Goal: Task Accomplishment & Management: Complete application form

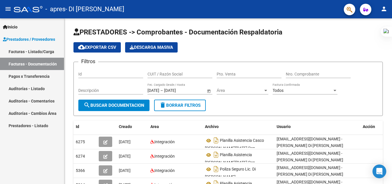
click at [28, 49] on link "Facturas - Listado/Carga" at bounding box center [32, 51] width 64 height 12
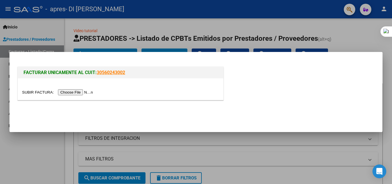
click at [80, 91] on input "file" at bounding box center [58, 92] width 73 height 6
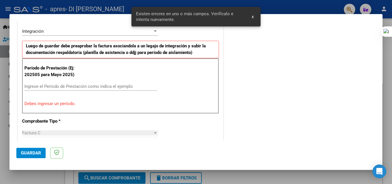
scroll to position [140, 0]
click at [97, 88] on input "Ingrese el Período de Prestación como indica el ejemplo" at bounding box center [90, 86] width 133 height 5
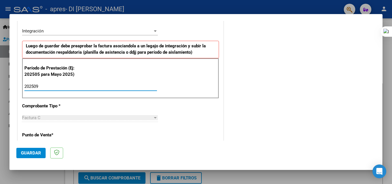
type input "202509"
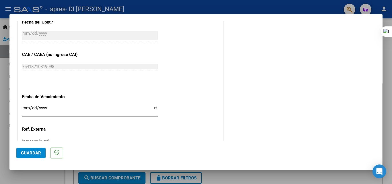
scroll to position [367, 0]
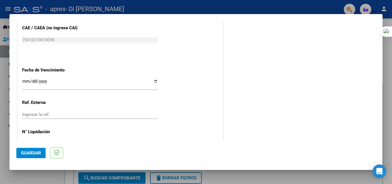
click at [26, 82] on input "Ingresar la fecha" at bounding box center [90, 83] width 136 height 9
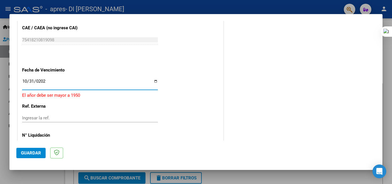
type input "[DATE]"
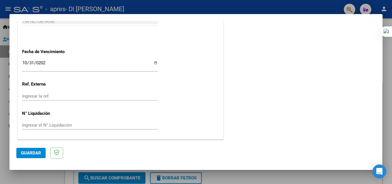
scroll to position [0, 0]
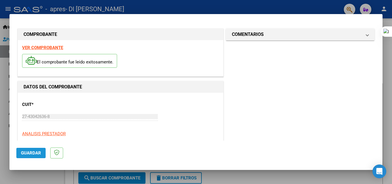
click at [32, 154] on span "Guardar" at bounding box center [31, 152] width 20 height 5
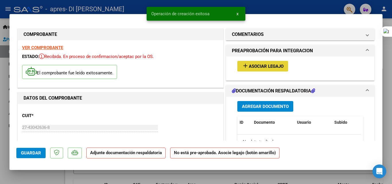
click at [257, 71] on button "add Asociar Legajo" at bounding box center [262, 66] width 51 height 11
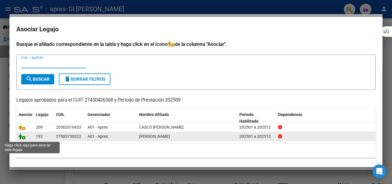
click at [22, 137] on icon at bounding box center [22, 136] width 7 height 6
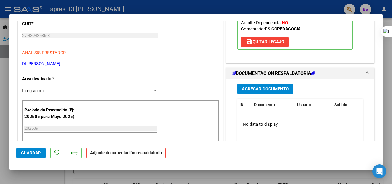
scroll to position [90, 0]
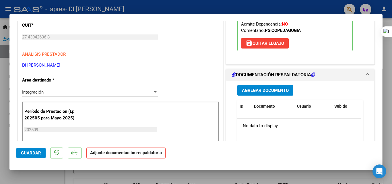
click at [277, 89] on span "Agregar Documento" at bounding box center [265, 90] width 47 height 5
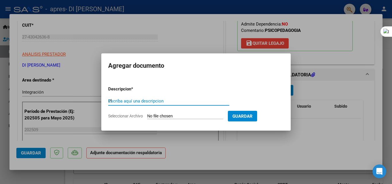
click at [148, 102] on input "Pl" at bounding box center [168, 100] width 121 height 5
drag, startPoint x: 209, startPoint y: 99, endPoint x: 82, endPoint y: 93, distance: 127.6
click at [82, 93] on div "COMPROBANTE VER COMPROBANTE ESTADO: Recibida. En proceso de confirmacion/acepta…" at bounding box center [196, 92] width 392 height 184
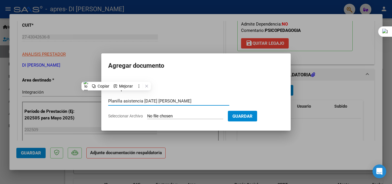
type input "Planilla asistencia [DATE] [PERSON_NAME]"
click at [138, 117] on span "Seleccionar Archivo" at bounding box center [125, 116] width 35 height 5
click at [147, 117] on input "Seleccionar Archivo" at bounding box center [185, 116] width 76 height 5
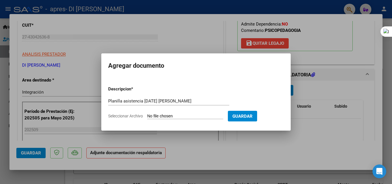
type input "C:\fakepath\Planilla asistencia [DATE] [PERSON_NAME] PSP.pdf"
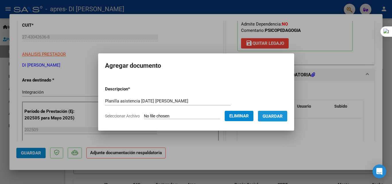
click at [277, 115] on span "Guardar" at bounding box center [273, 116] width 20 height 5
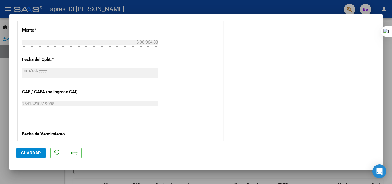
scroll to position [394, 0]
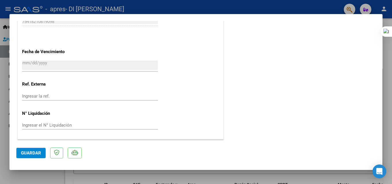
click at [32, 153] on span "Guardar" at bounding box center [31, 152] width 20 height 5
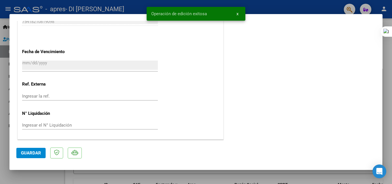
click at [0, 72] on div at bounding box center [196, 92] width 392 height 184
type input "$ 0,00"
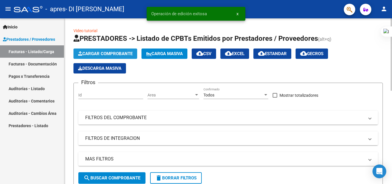
click at [85, 55] on span "Cargar Comprobante" at bounding box center [105, 53] width 55 height 5
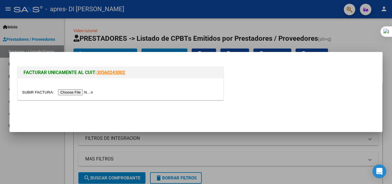
click at [67, 92] on input "file" at bounding box center [58, 92] width 73 height 6
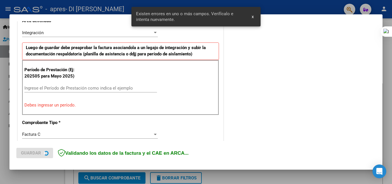
scroll to position [129, 0]
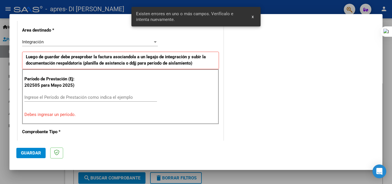
click at [79, 98] on input "Ingrese el Período de Prestación como indica el ejemplo" at bounding box center [90, 97] width 133 height 5
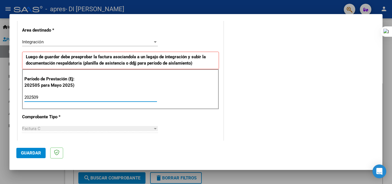
type input "202509"
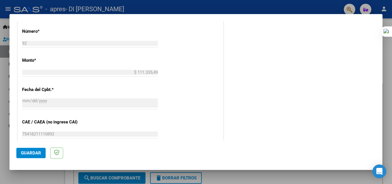
scroll to position [386, 0]
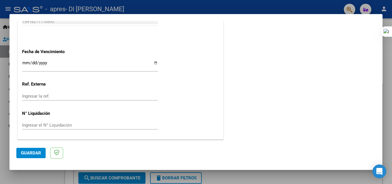
click at [25, 63] on input "Ingresar la fecha" at bounding box center [90, 65] width 136 height 9
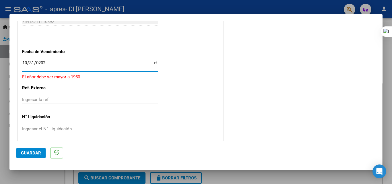
type input "[DATE]"
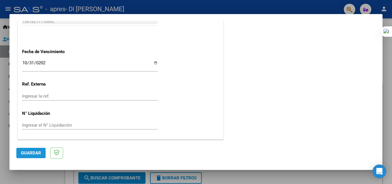
click at [28, 152] on span "Guardar" at bounding box center [31, 152] width 20 height 5
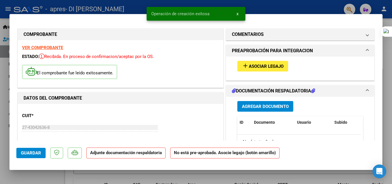
click at [271, 61] on div "add Asociar Legajo" at bounding box center [300, 66] width 134 height 19
click at [271, 63] on button "add Asociar Legajo" at bounding box center [262, 66] width 51 height 11
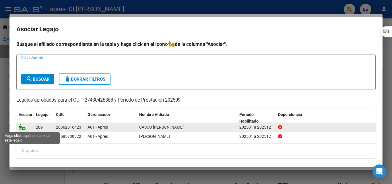
click at [23, 127] on icon at bounding box center [22, 127] width 7 height 6
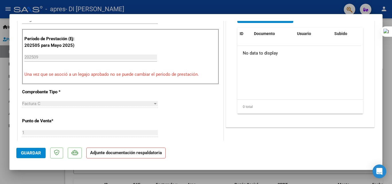
scroll to position [120, 0]
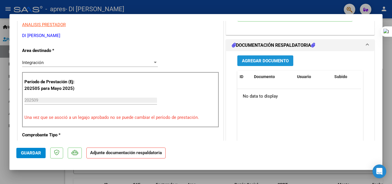
click at [246, 63] on span "Agregar Documento" at bounding box center [265, 60] width 47 height 5
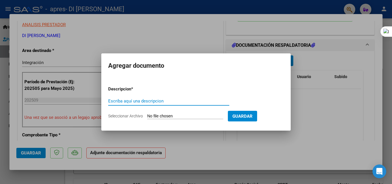
paste input "Planilla asistencia [DATE] [PERSON_NAME]"
type input "Planilla asistencia [DATE] [PERSON_NAME]"
click at [135, 117] on span "Seleccionar Archivo" at bounding box center [125, 116] width 35 height 5
click at [147, 117] on input "Seleccionar Archivo" at bounding box center [185, 116] width 76 height 5
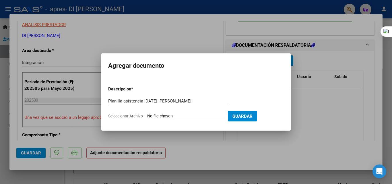
type input "C:\fakepath\Planilla asistencia [DATE] [PERSON_NAME] PSP.pdf"
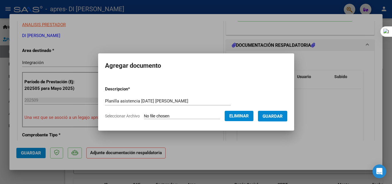
click at [275, 116] on span "Guardar" at bounding box center [273, 116] width 20 height 5
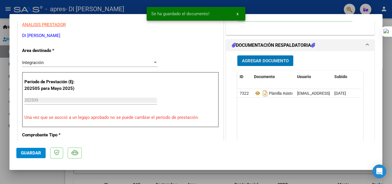
click at [34, 155] on span "Guardar" at bounding box center [31, 152] width 20 height 5
click at [0, 146] on div at bounding box center [196, 92] width 392 height 184
type input "$ 0,00"
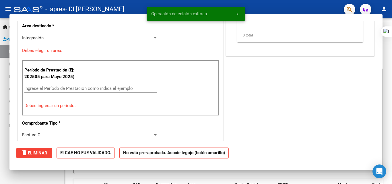
scroll to position [95, 0]
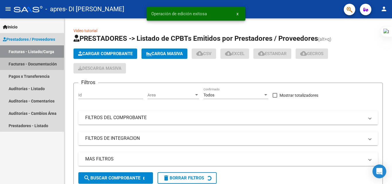
click at [45, 61] on link "Facturas - Documentación" at bounding box center [32, 64] width 64 height 12
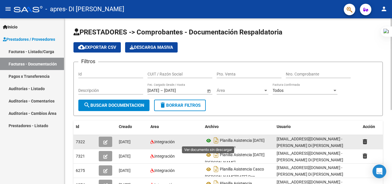
click at [210, 141] on icon at bounding box center [208, 140] width 7 height 7
